Goal: Task Accomplishment & Management: Manage account settings

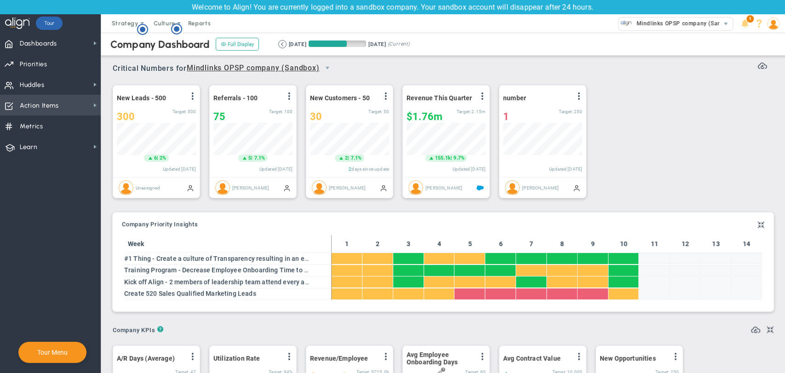
click at [48, 114] on span "Action Items" at bounding box center [39, 105] width 39 height 19
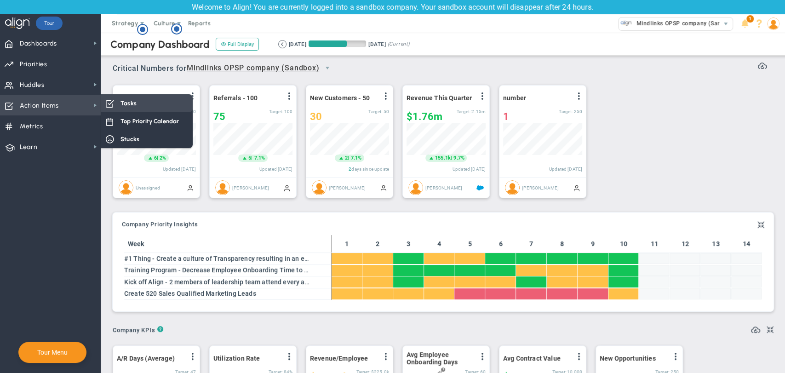
click at [143, 98] on div "Tasks" at bounding box center [147, 103] width 92 height 18
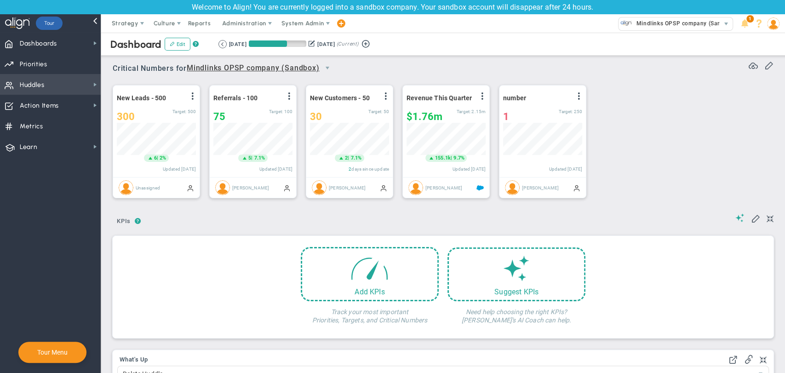
click at [74, 83] on span "Huddles Huddles" at bounding box center [50, 84] width 101 height 21
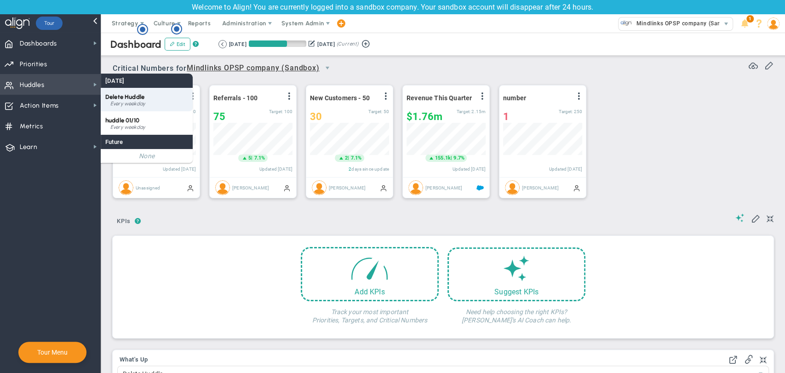
click at [128, 94] on span "Delete Huddle" at bounding box center [124, 96] width 39 height 7
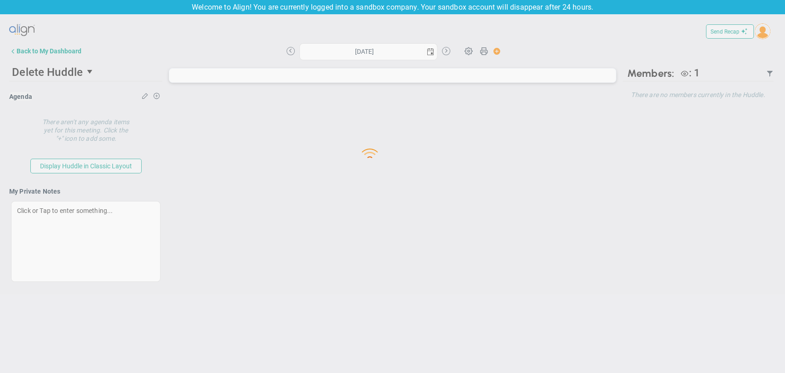
type input "[DATE]"
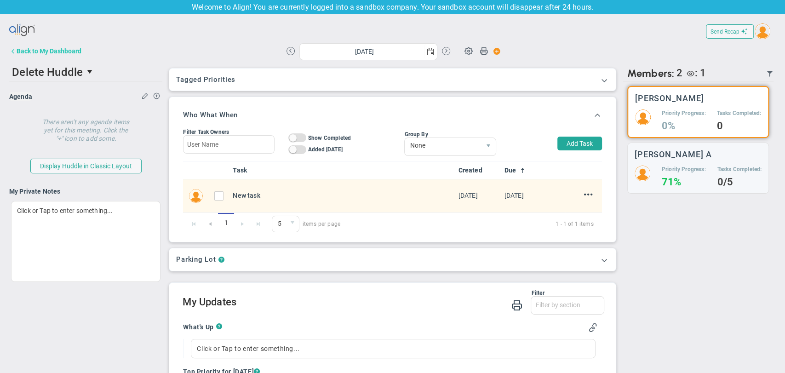
click at [34, 45] on button "Back to My Dashboard" at bounding box center [45, 51] width 72 height 18
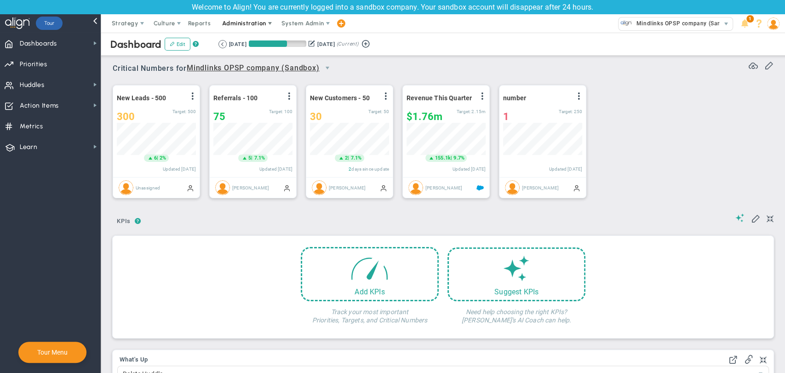
scroll to position [32, 79]
click at [259, 25] on span "Administration" at bounding box center [244, 23] width 44 height 7
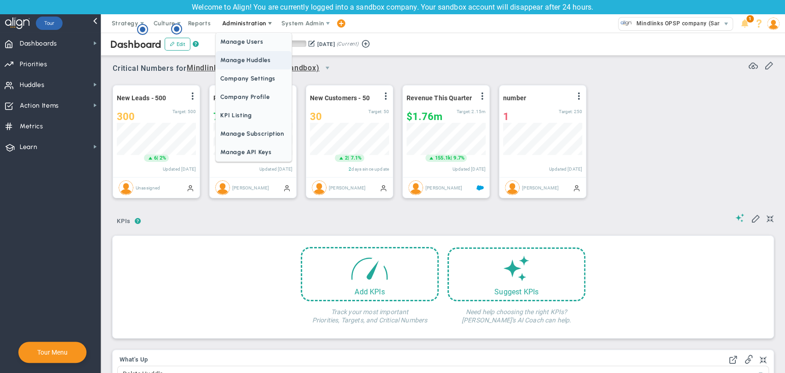
click at [259, 56] on span "Manage Huddles" at bounding box center [253, 60] width 75 height 18
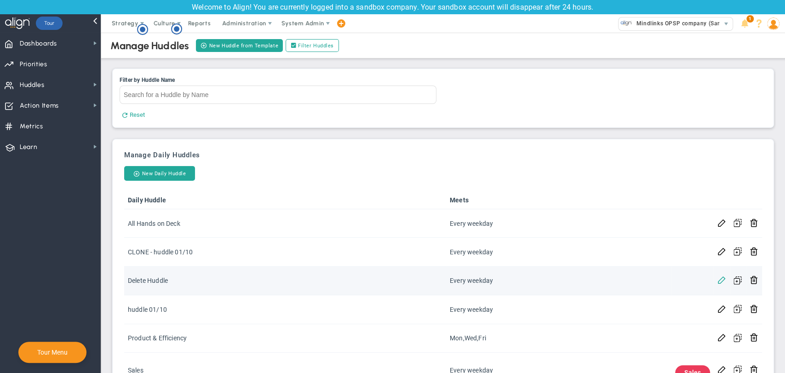
click at [717, 281] on span at bounding box center [721, 279] width 9 height 9
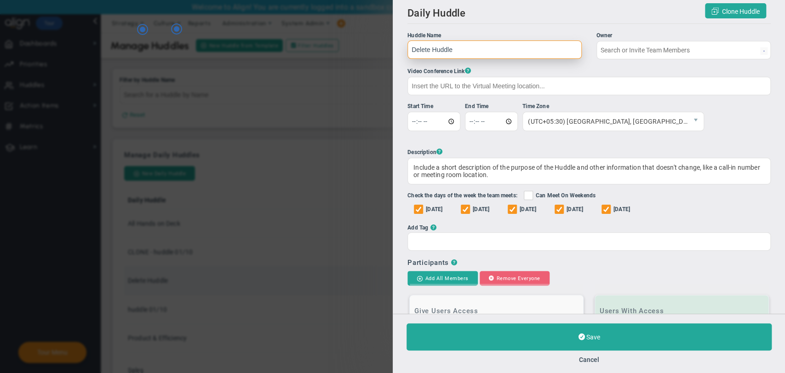
type input "[PERSON_NAME]"
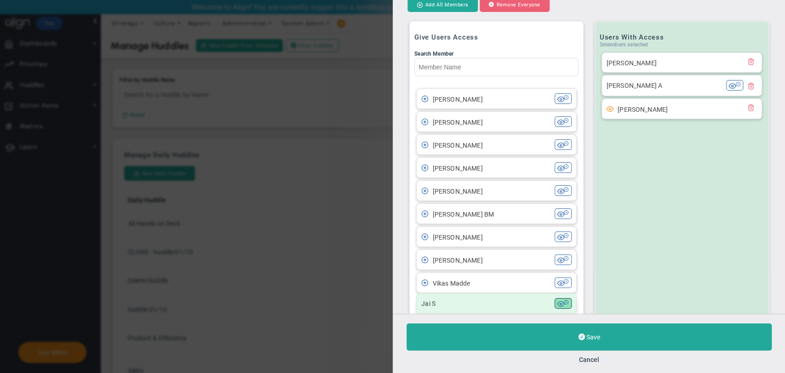
click at [557, 307] on span at bounding box center [560, 303] width 7 height 7
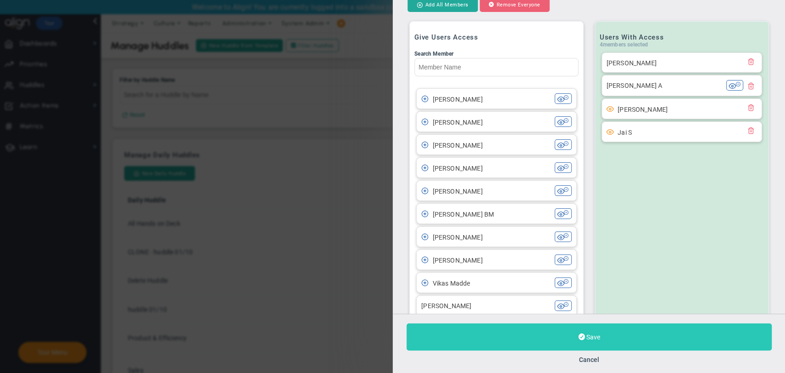
click at [561, 331] on button "Save" at bounding box center [588, 336] width 365 height 27
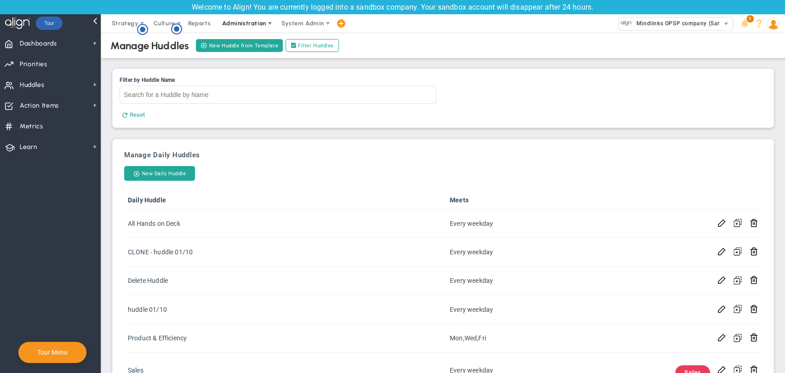
click at [255, 18] on span "Administration" at bounding box center [244, 23] width 59 height 18
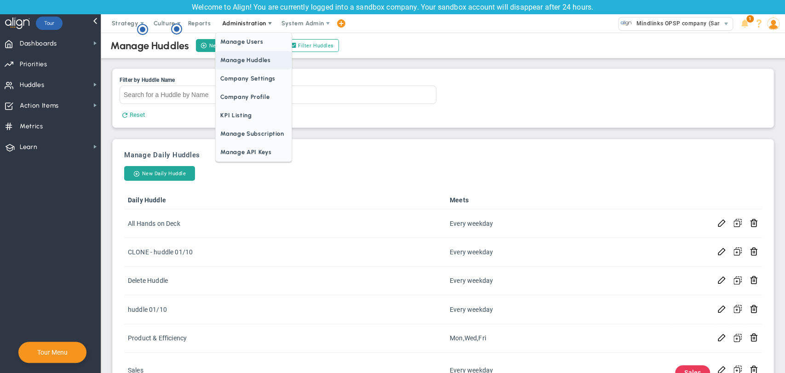
click at [246, 56] on span "Manage Huddles" at bounding box center [253, 60] width 75 height 18
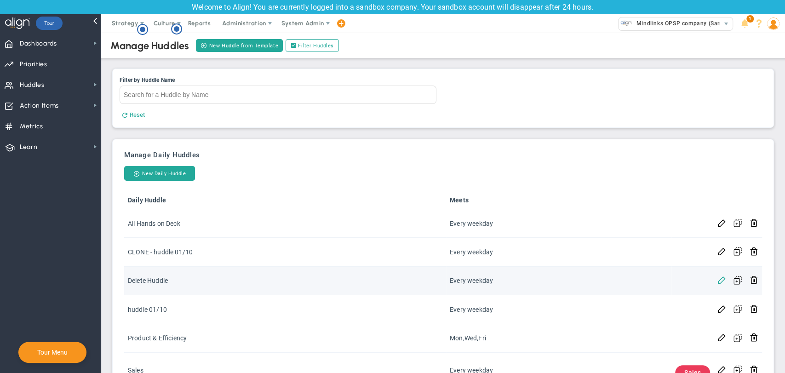
click at [717, 281] on span at bounding box center [721, 279] width 9 height 9
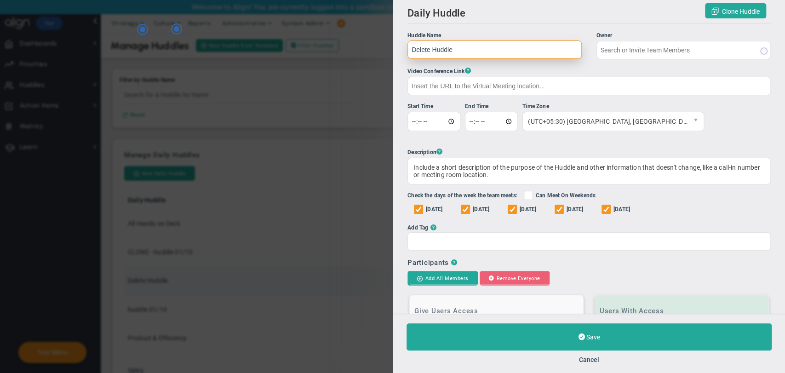
type input "[PERSON_NAME]"
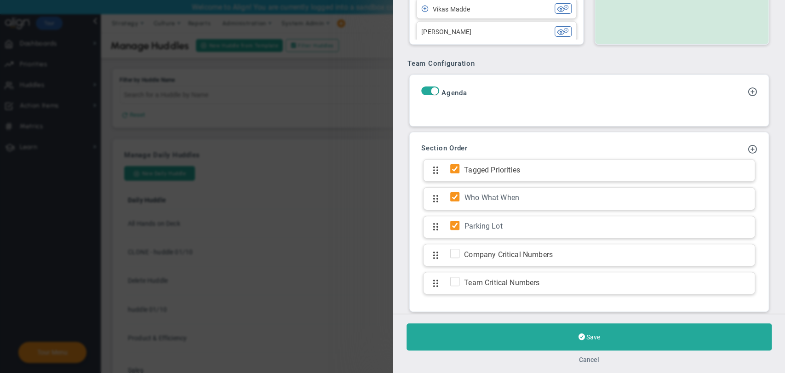
click at [591, 356] on button "Cancel" at bounding box center [588, 359] width 20 height 7
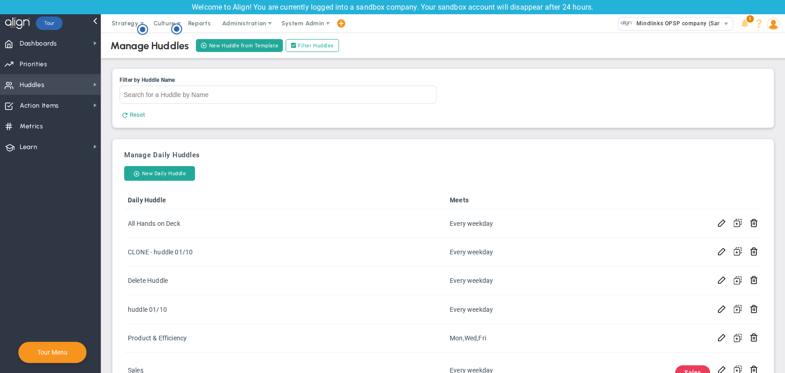
click at [0, 83] on span "Huddles Huddles" at bounding box center [50, 84] width 101 height 21
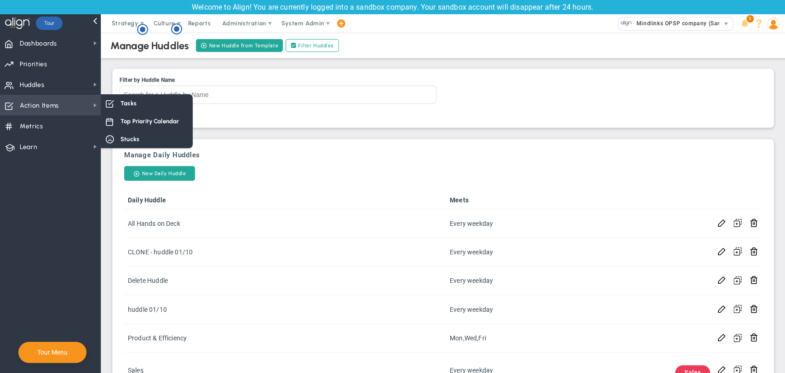
click at [57, 109] on span "Action Items" at bounding box center [39, 105] width 39 height 19
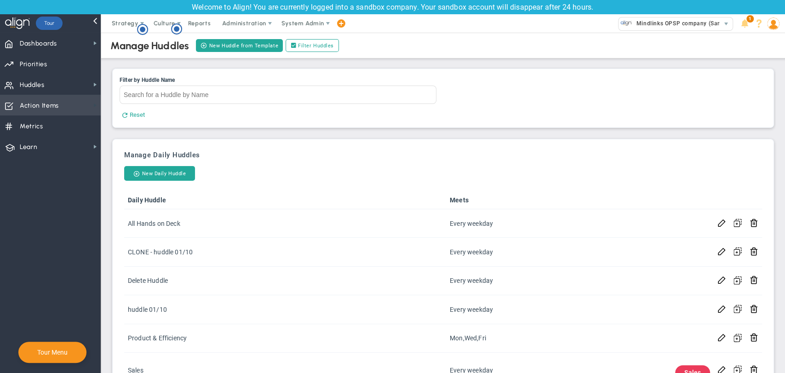
click at [93, 104] on span at bounding box center [94, 105] width 7 height 7
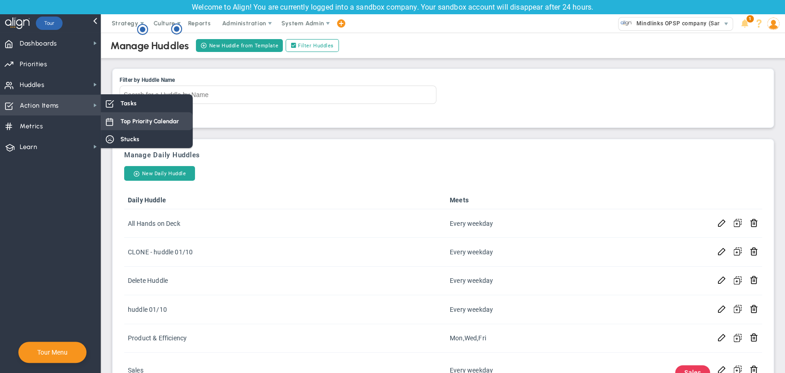
click at [137, 118] on span "Top Priority Calendar" at bounding box center [149, 121] width 58 height 9
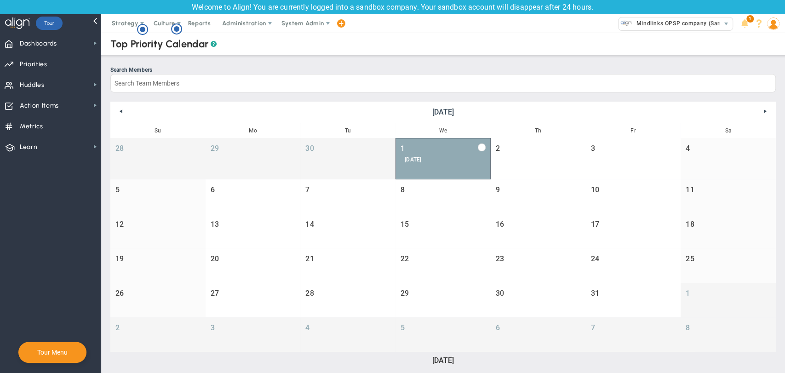
click at [449, 160] on div "[DATE]" at bounding box center [443, 159] width 77 height 7
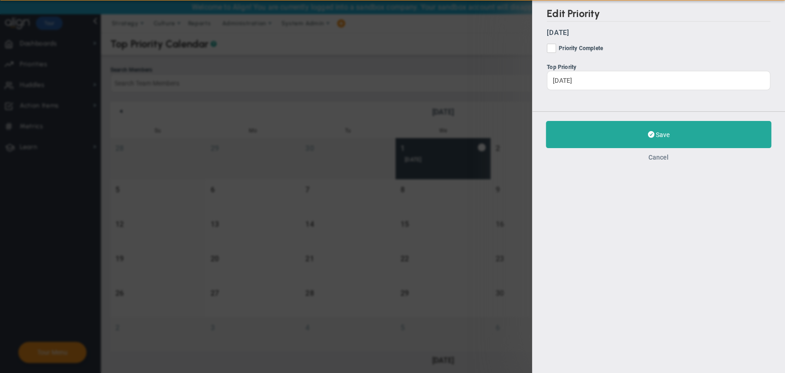
click at [657, 154] on button "Cancel" at bounding box center [658, 157] width 20 height 7
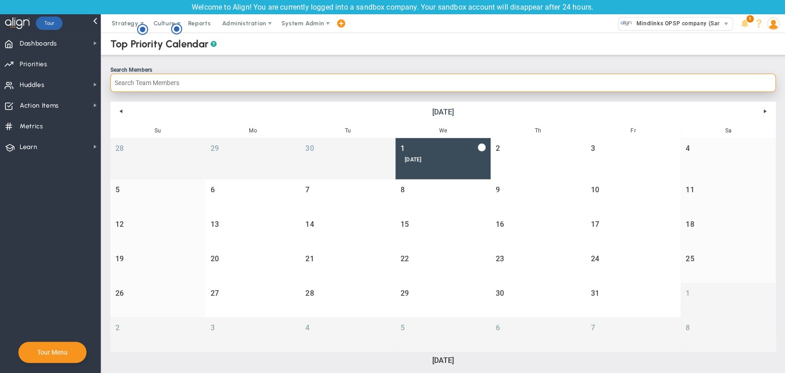
click at [269, 86] on input "Search Members" at bounding box center [442, 83] width 665 height 18
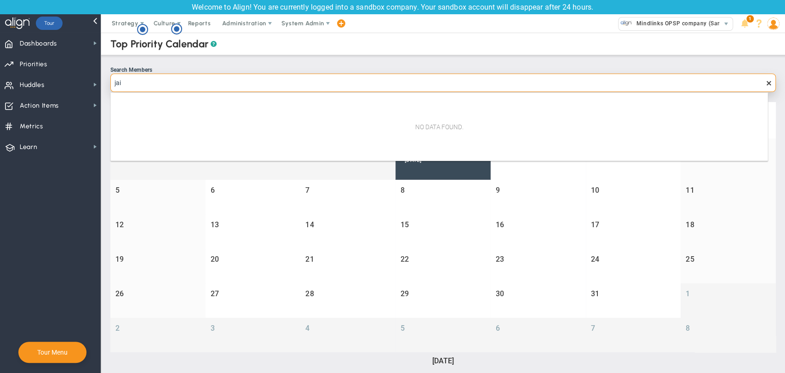
click at [757, 82] on input "jai" at bounding box center [442, 83] width 665 height 18
type input "jai"
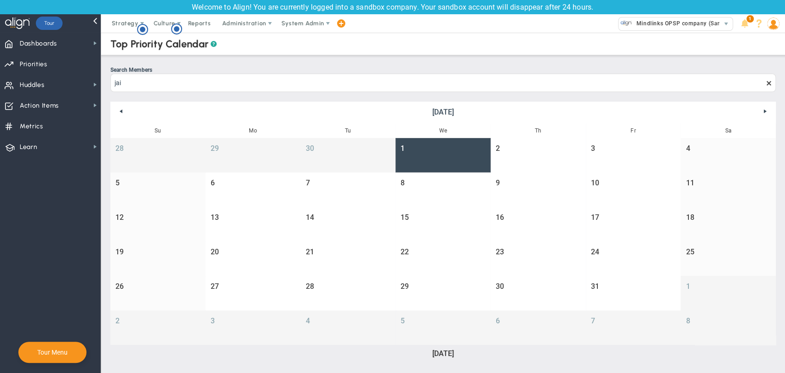
click at [762, 86] on span "jai" at bounding box center [442, 83] width 665 height 18
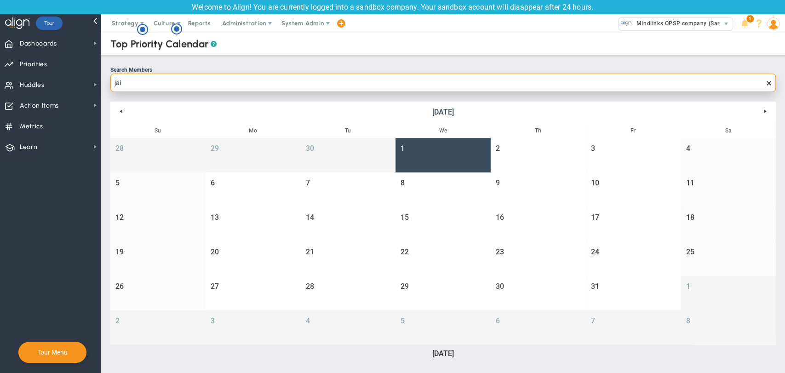
click at [762, 86] on input "jai" at bounding box center [442, 83] width 665 height 18
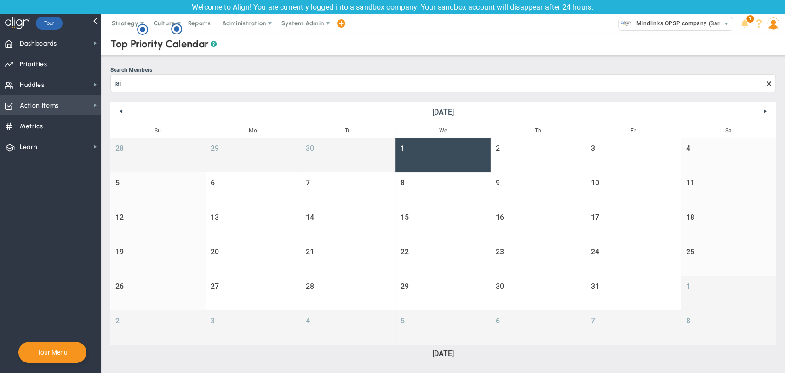
click at [22, 109] on span "Action Items" at bounding box center [39, 105] width 39 height 19
click at [766, 23] on span at bounding box center [773, 23] width 14 height 18
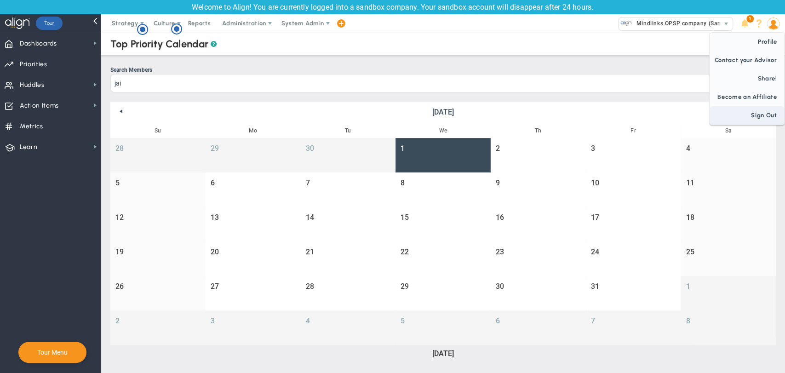
click at [750, 119] on span "Sign Out" at bounding box center [746, 115] width 74 height 18
